Goal: Find specific page/section: Find specific page/section

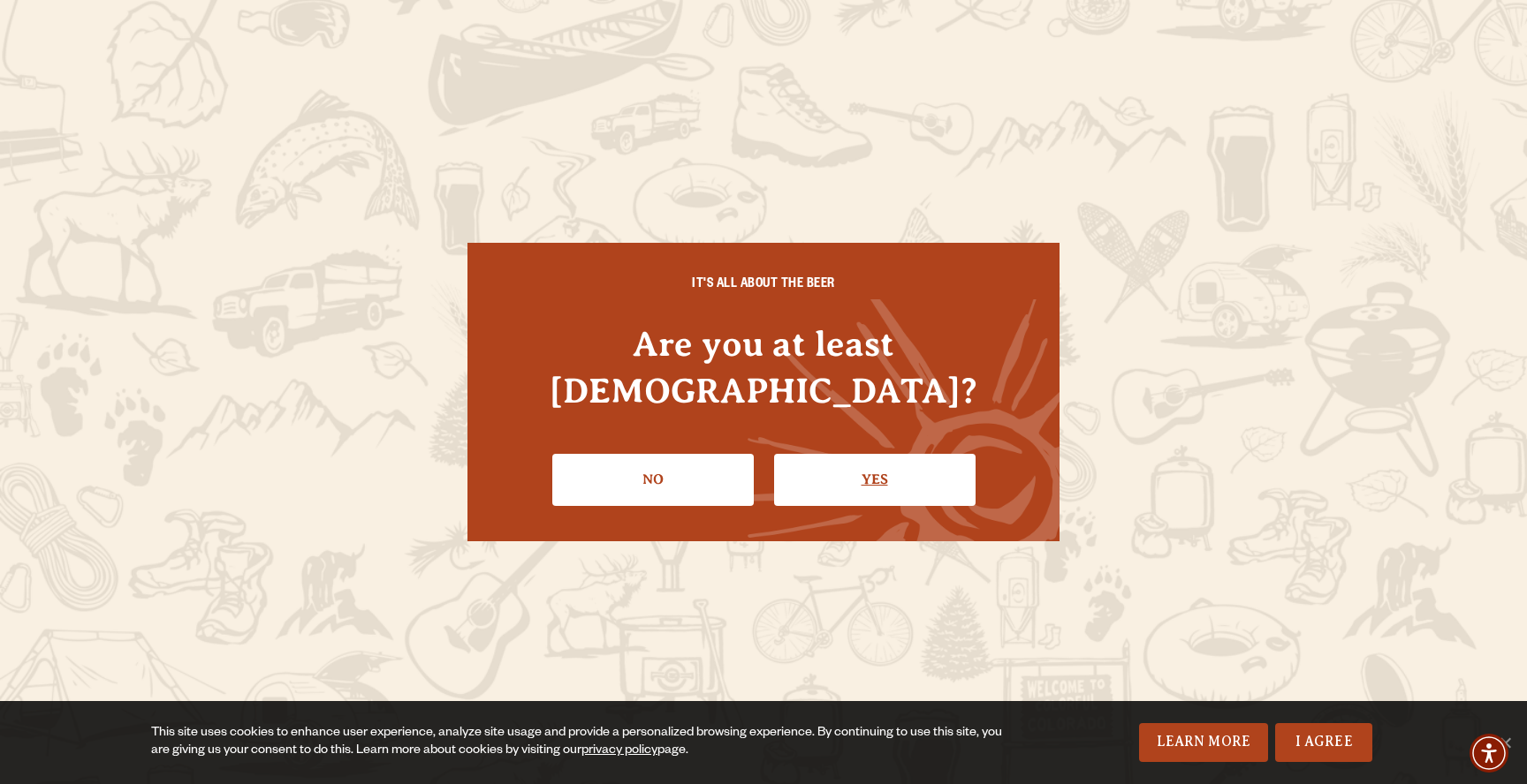
click at [874, 454] on link "Yes" at bounding box center [875, 479] width 201 height 51
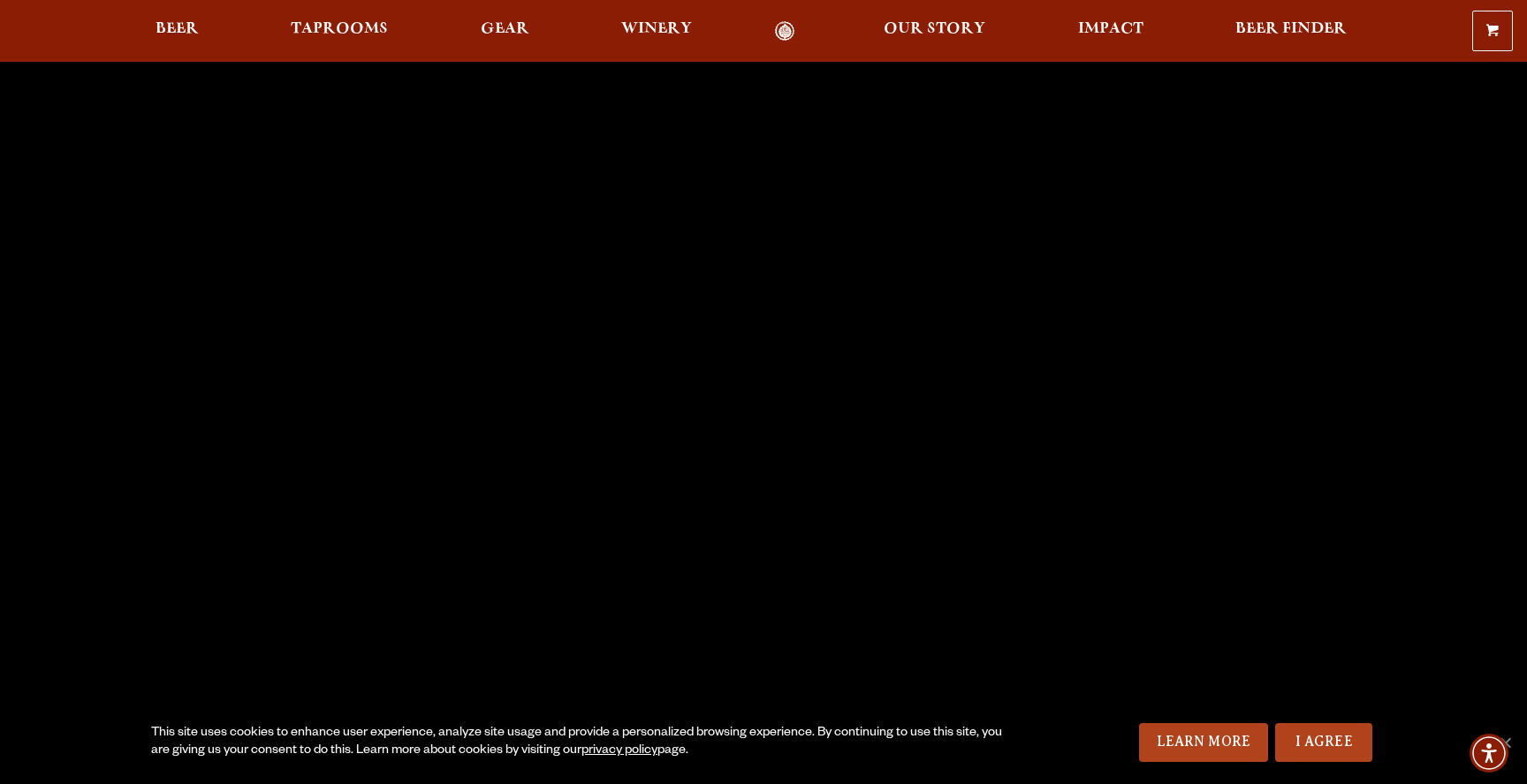
scroll to position [5204, 0]
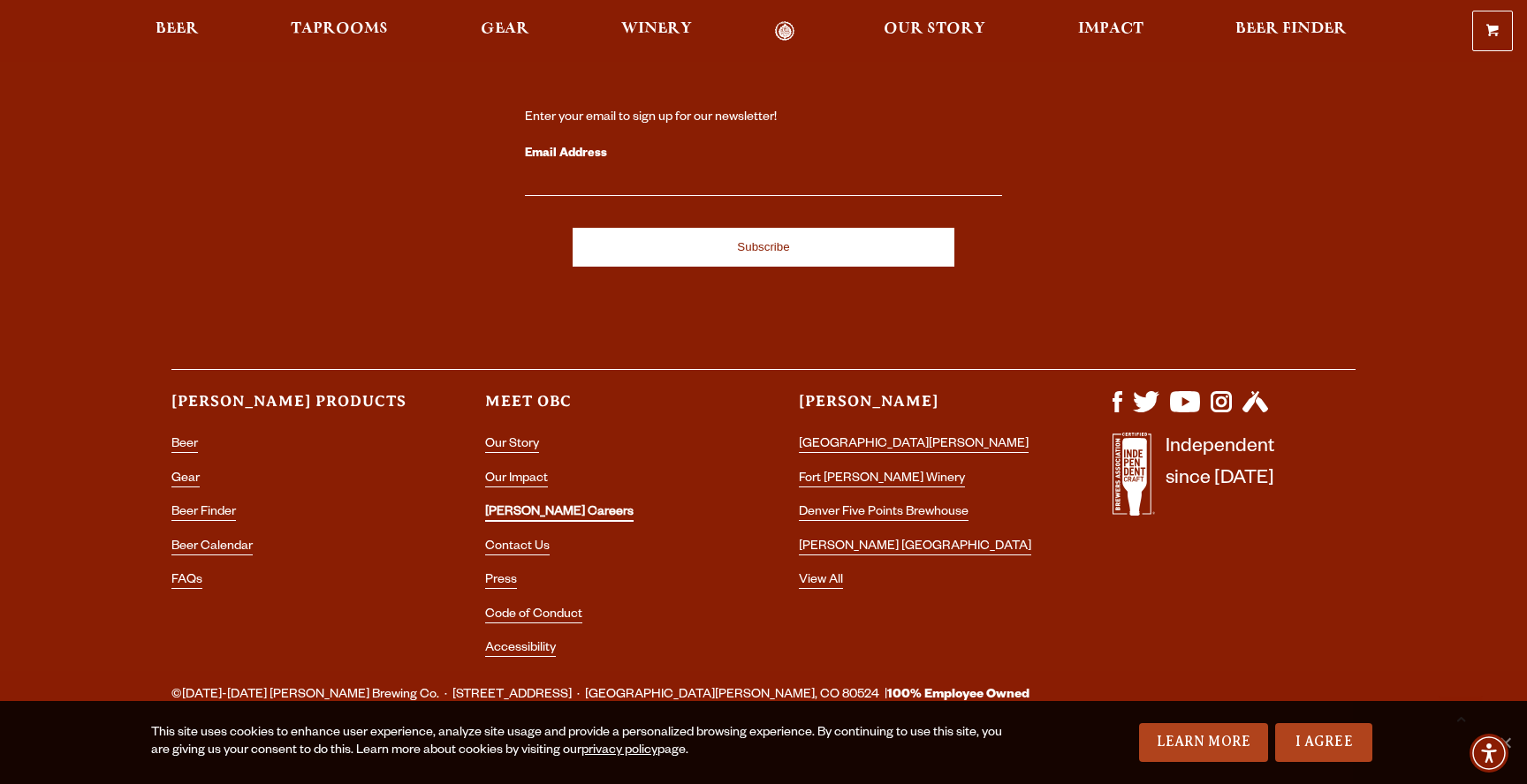
click at [511, 506] on link "[PERSON_NAME] Careers" at bounding box center [559, 513] width 148 height 15
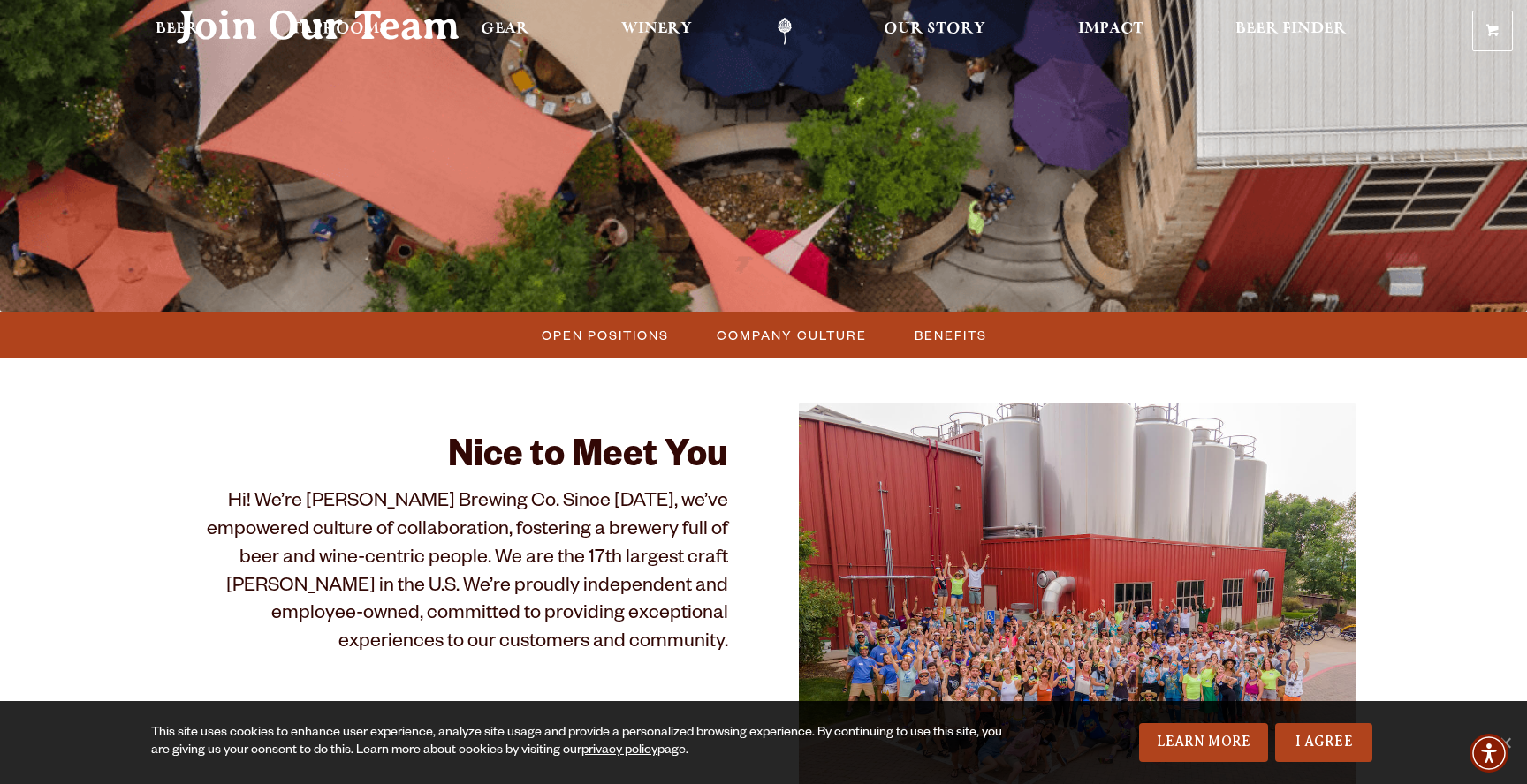
scroll to position [285, 0]
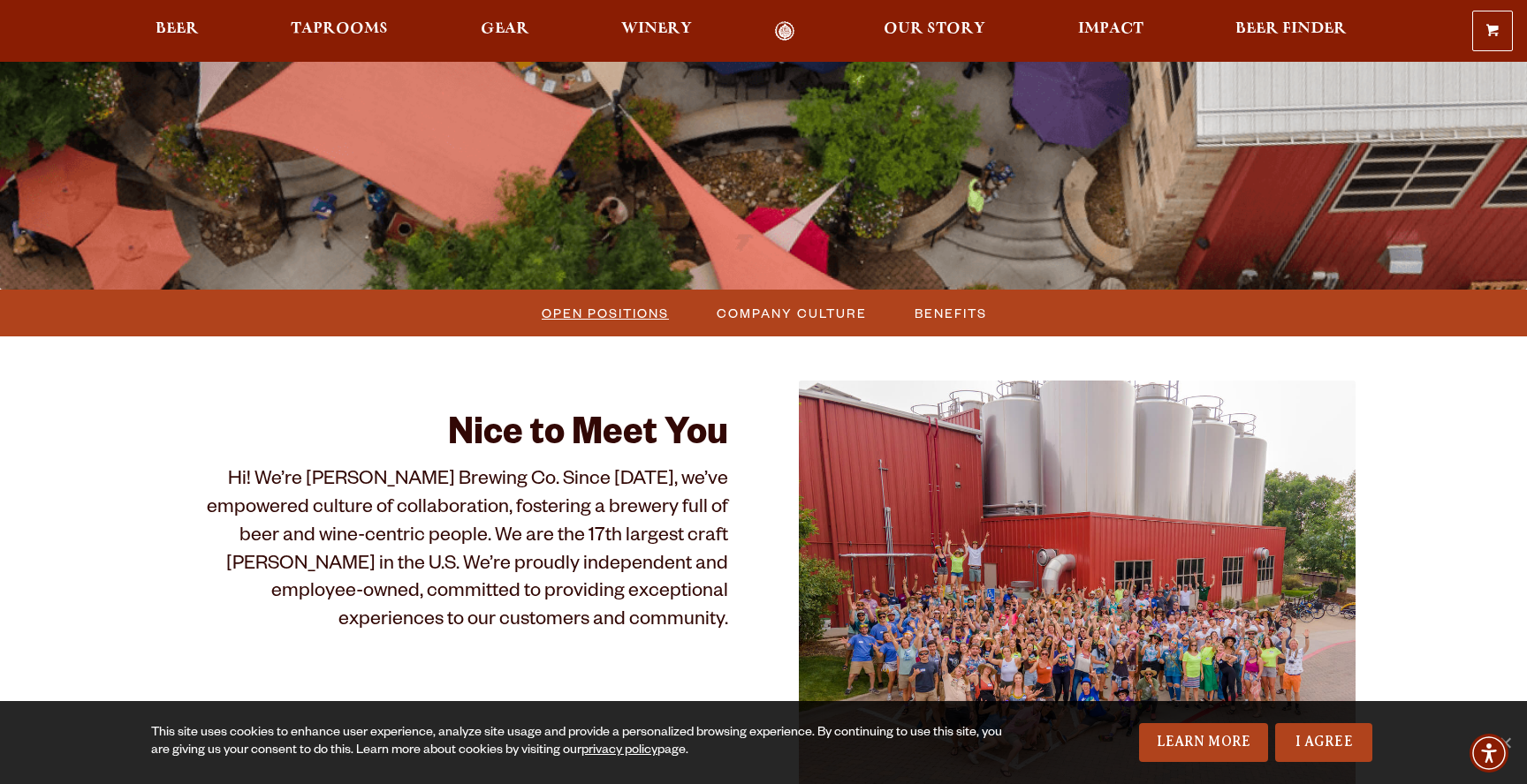
click at [632, 310] on span "Open Positions" at bounding box center [605, 313] width 127 height 25
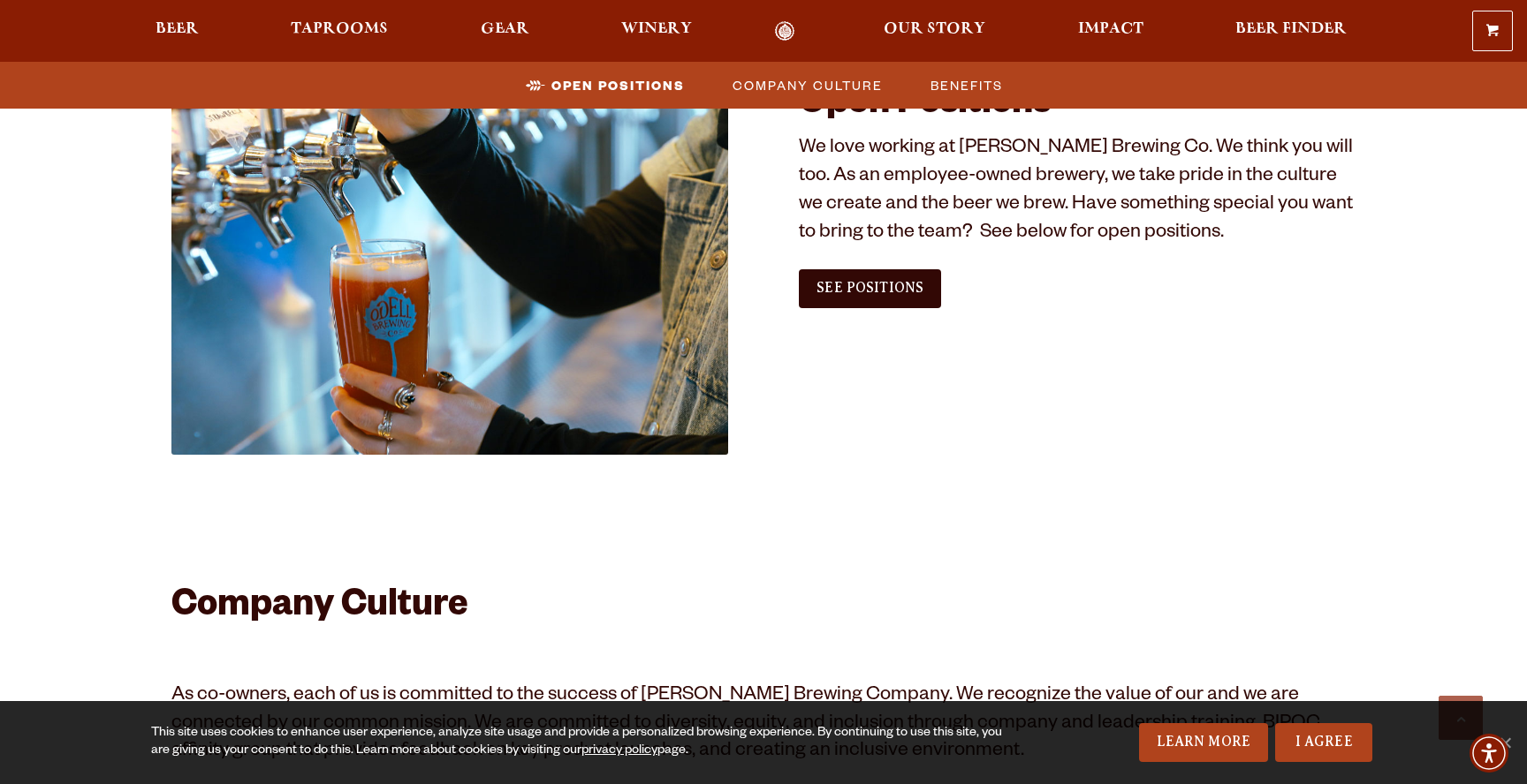
scroll to position [1074, 0]
click at [880, 281] on span "See Positions" at bounding box center [869, 286] width 106 height 15
